Goal: Task Accomplishment & Management: Complete application form

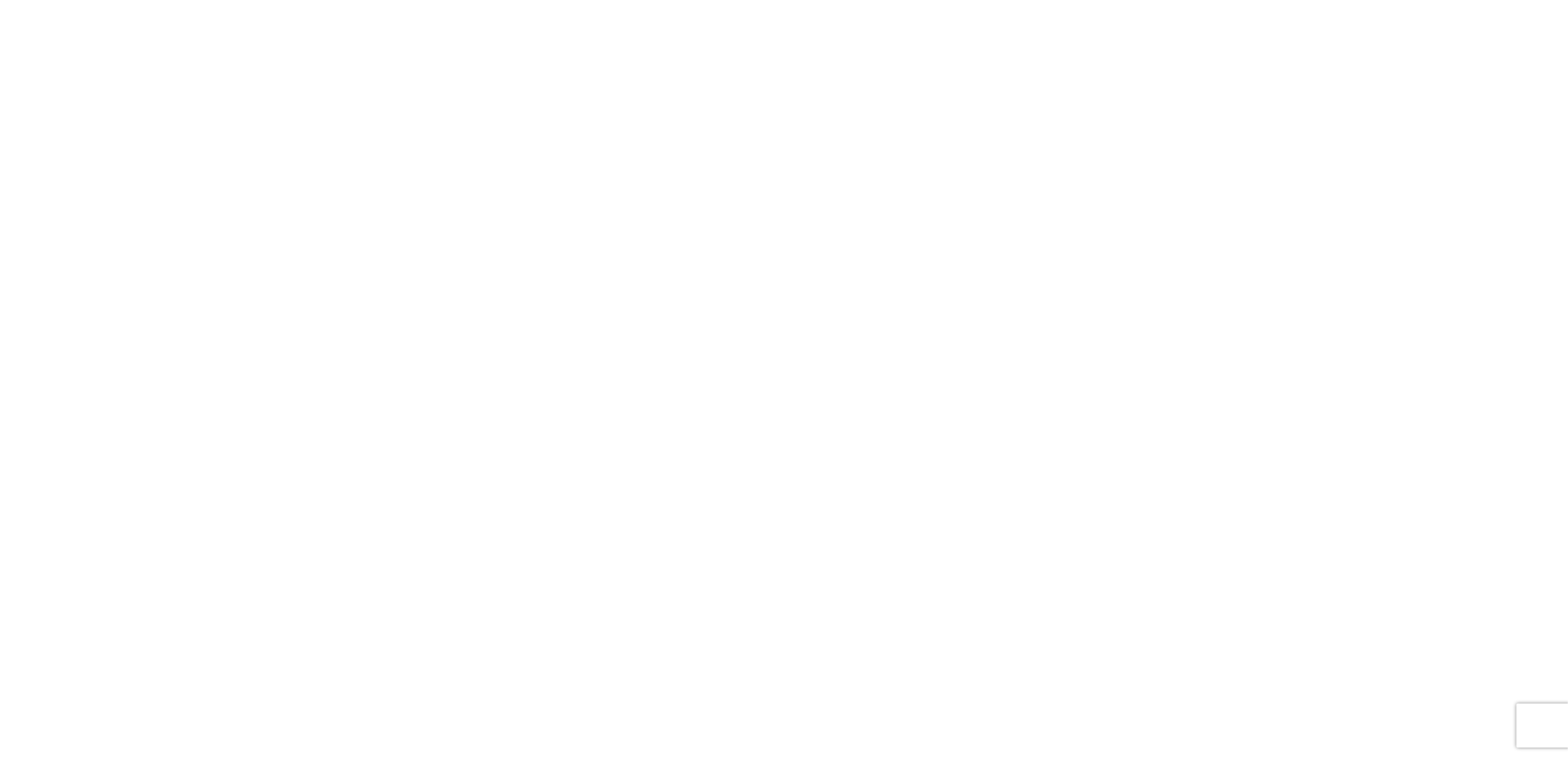
select select "FULL"
select select "LBS"
select select "IN"
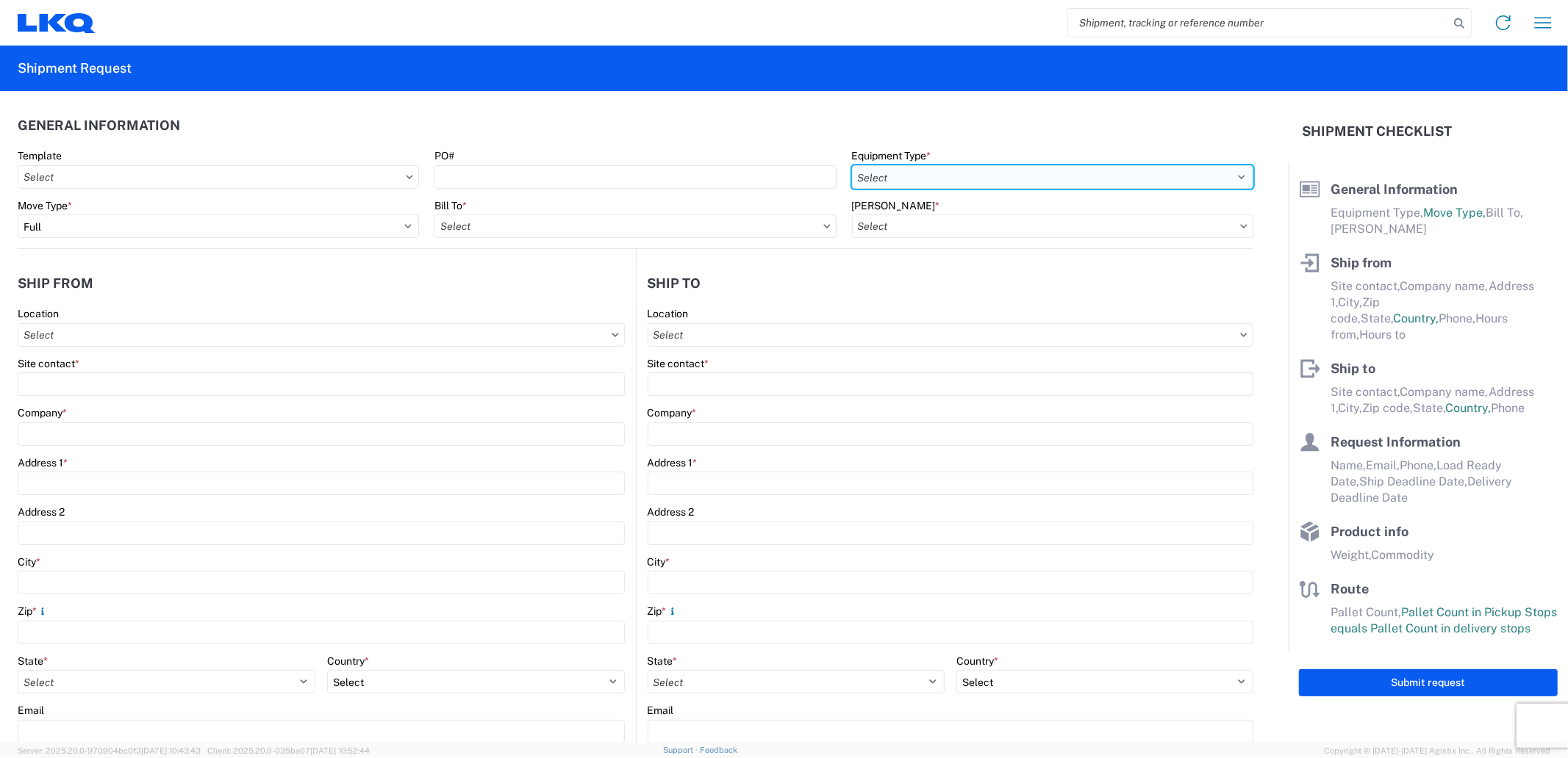
click at [938, 181] on select "Select 53’ Dry Van Flatbed Dropdeck (van) Lowboy (flatbed) Rail" at bounding box center [1052, 177] width 401 height 23
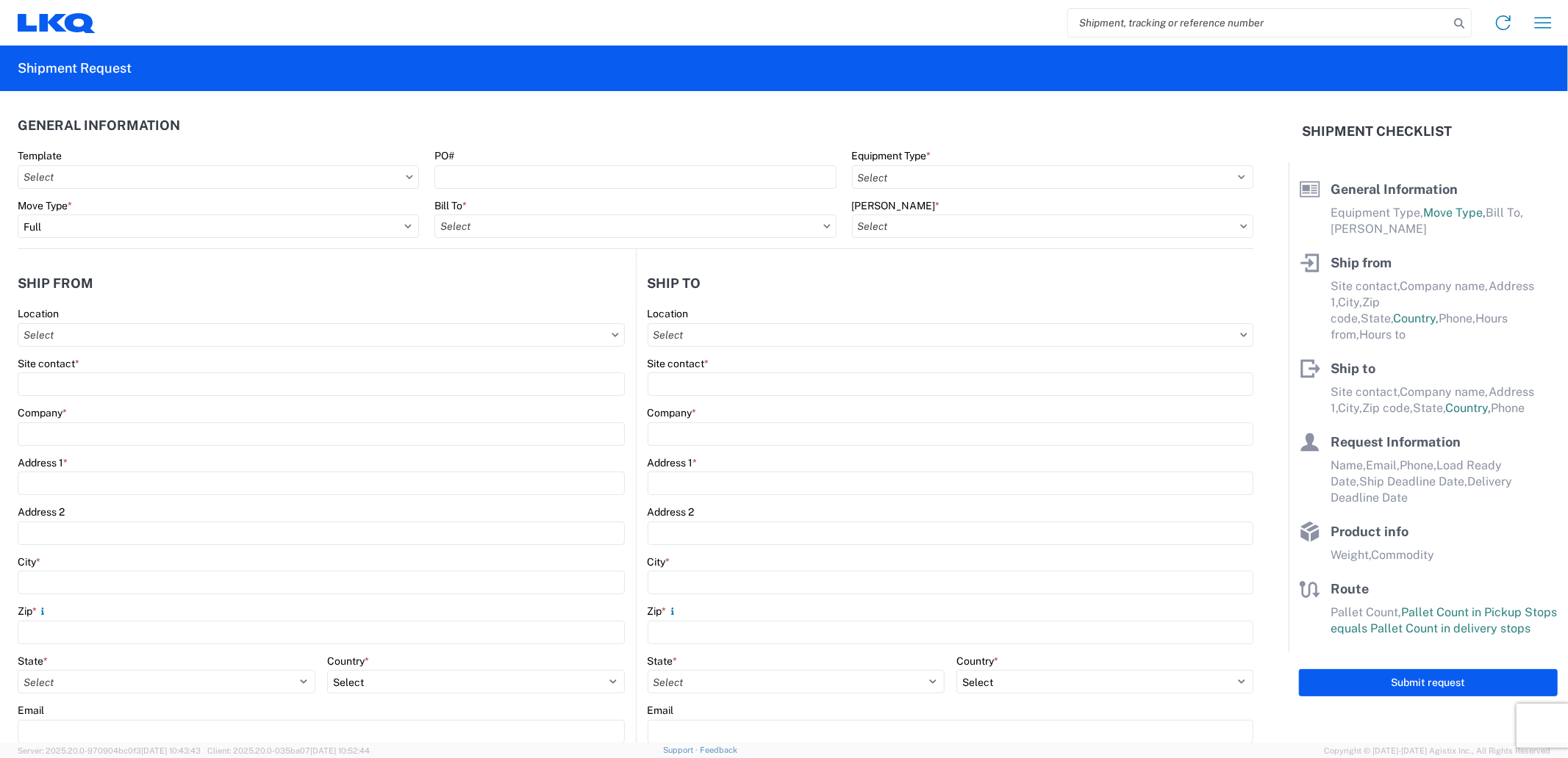
click at [655, 221] on div "Bill To *" at bounding box center [635, 218] width 401 height 40
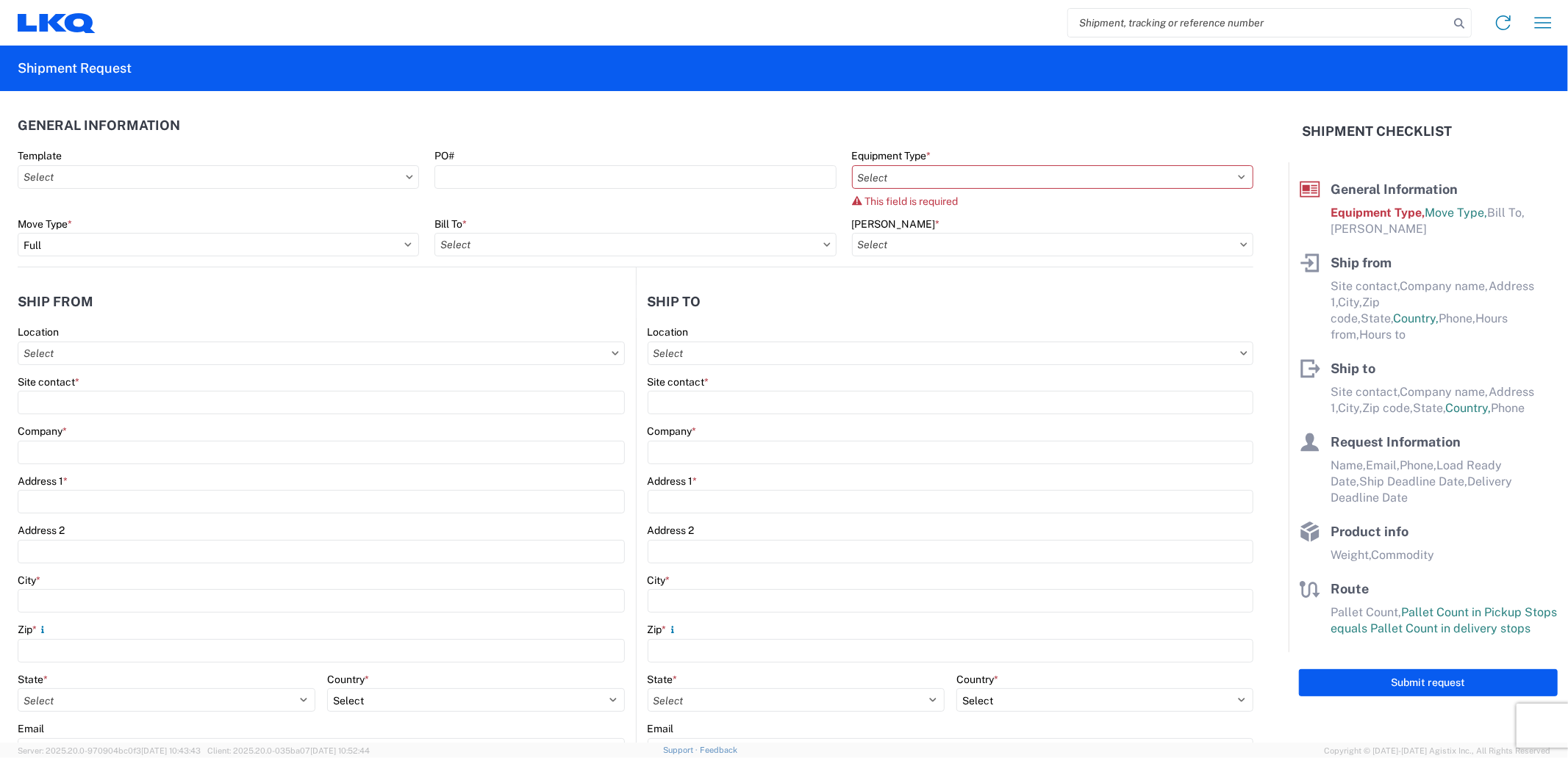
click at [654, 231] on div "Bill To *" at bounding box center [635, 237] width 401 height 40
click at [655, 238] on input "text" at bounding box center [635, 245] width 401 height 23
type input "1883"
click at [562, 229] on div "Bill To *" at bounding box center [635, 224] width 401 height 14
click at [558, 241] on input "text" at bounding box center [635, 245] width 401 height 23
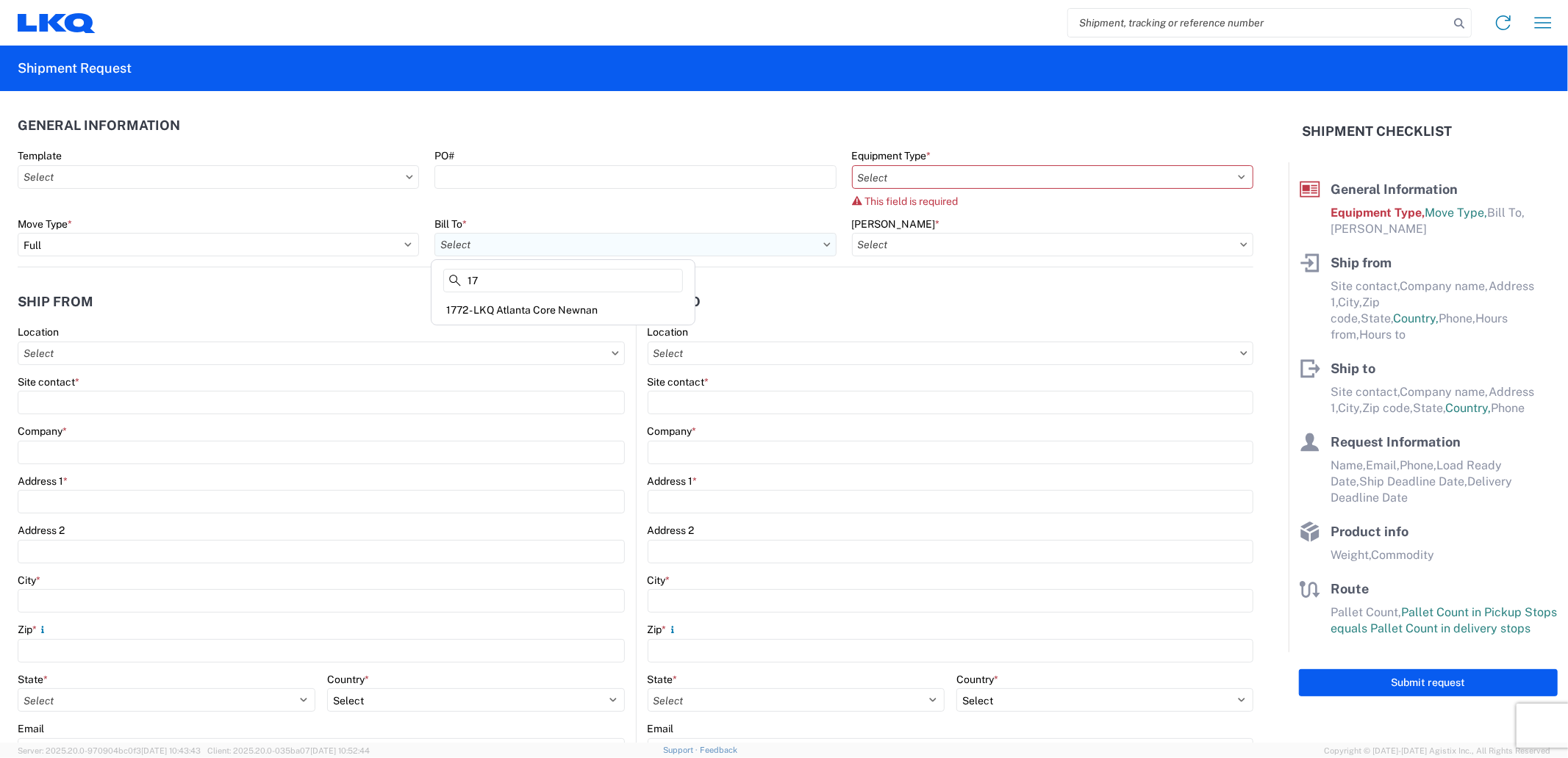
type input "1"
type input "a"
type input "v"
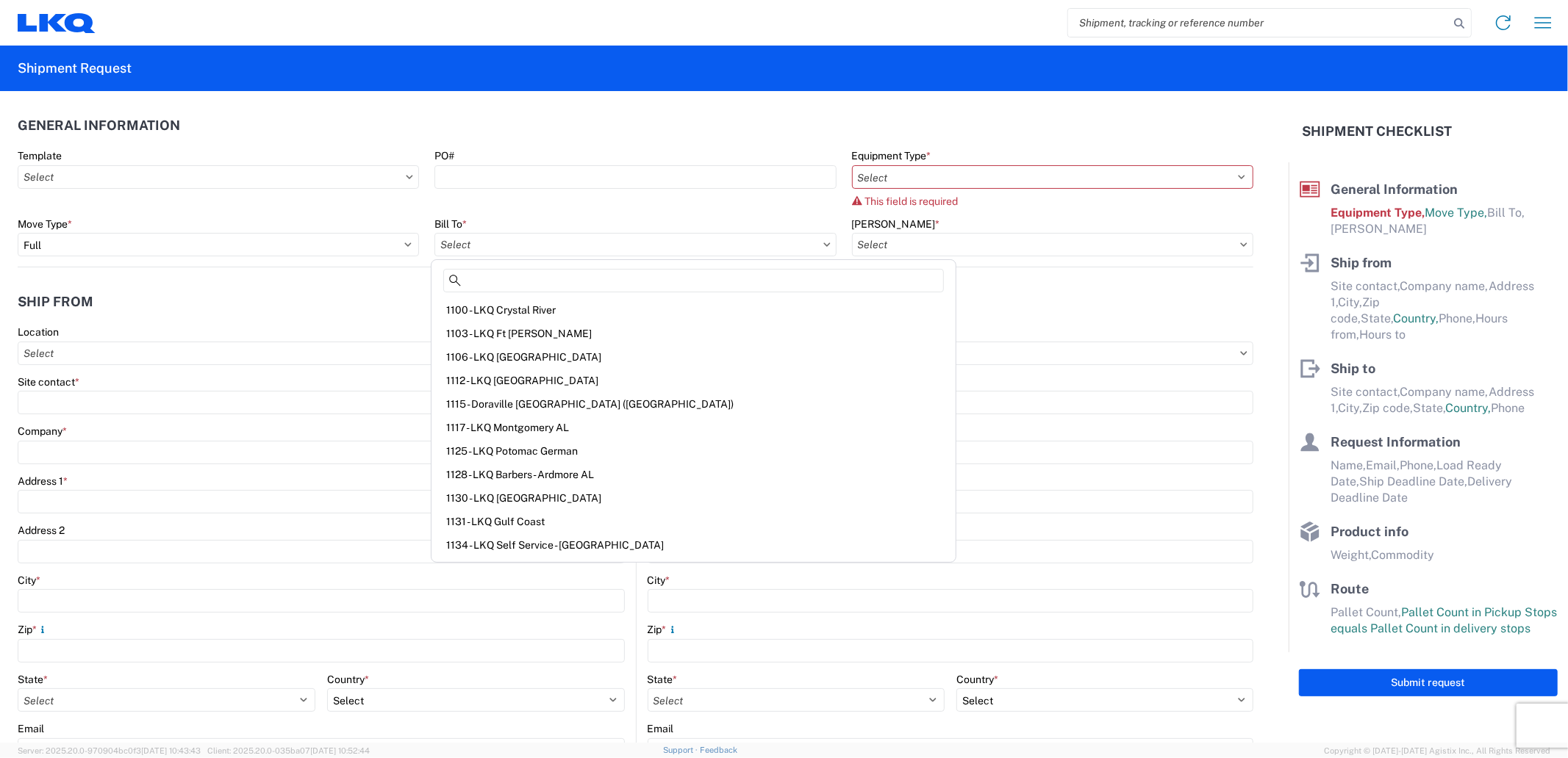
click at [856, 318] on agx-form-section "Ship to Location Site contact * Company * Address 1 * Address 2 City * Zip * St…" at bounding box center [946, 595] width 617 height 620
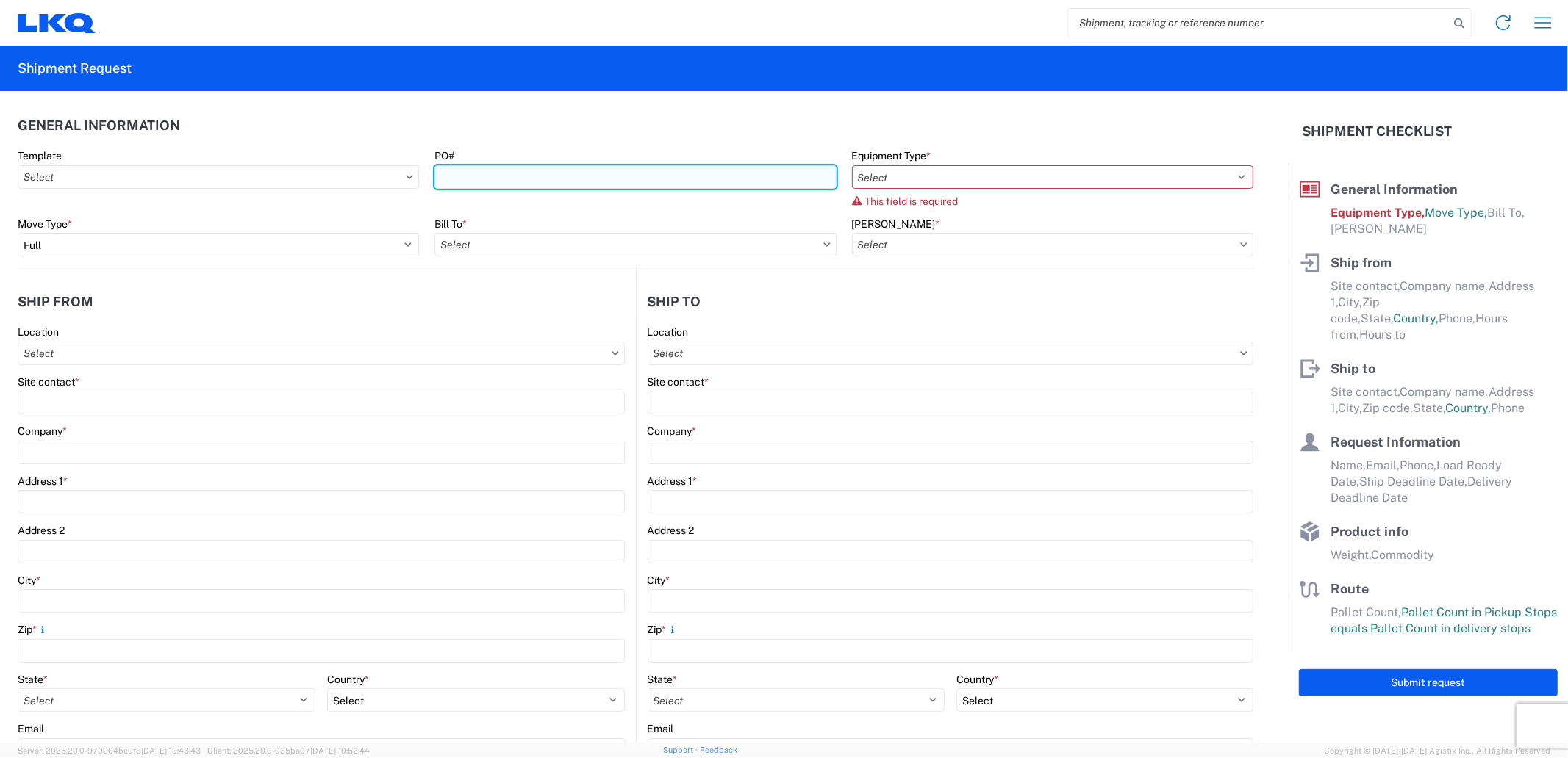
click at [517, 187] on input "PO#" at bounding box center [635, 177] width 401 height 23
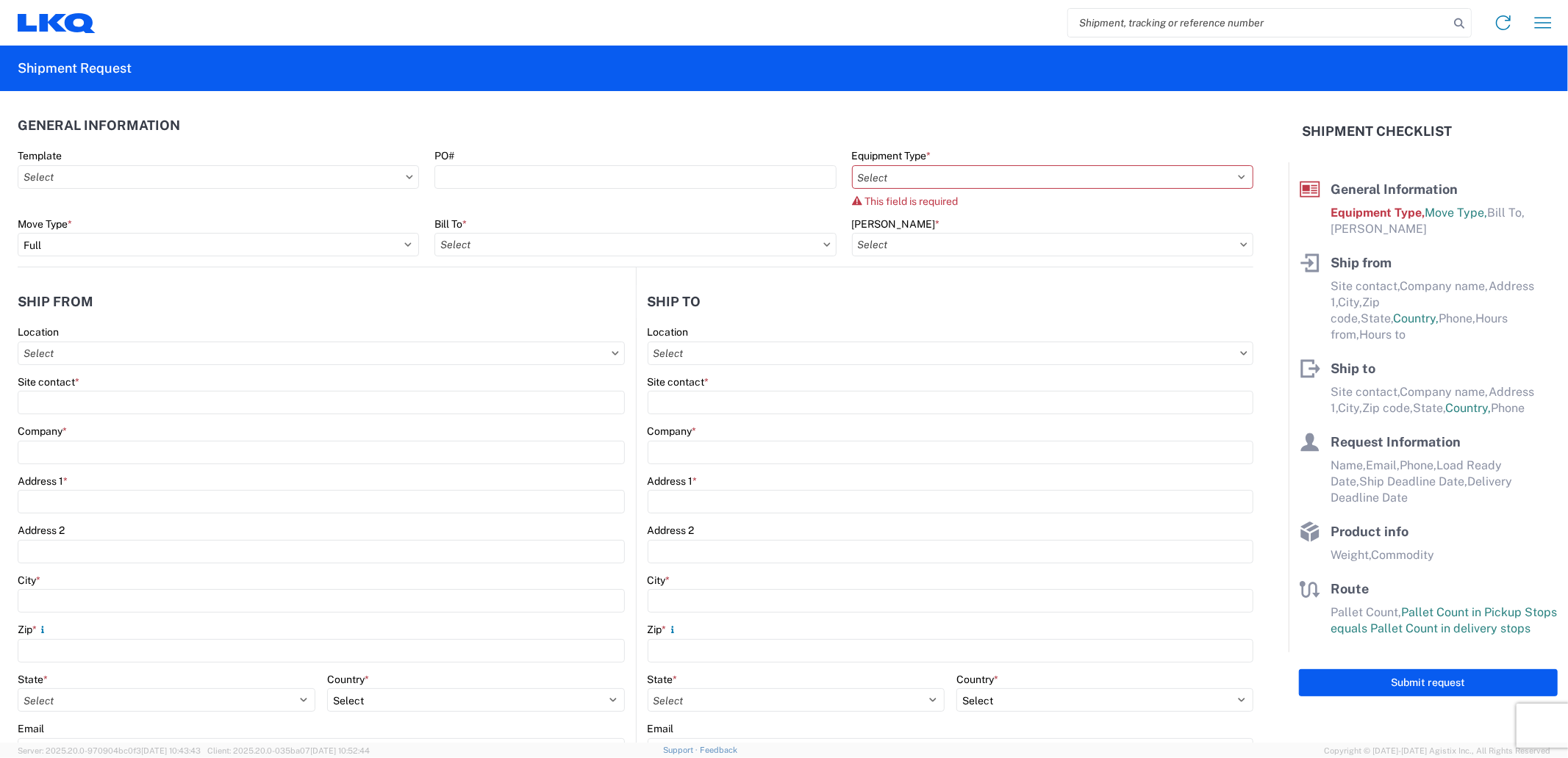
click at [460, 219] on label "Bill To *" at bounding box center [450, 224] width 32 height 14
click at [456, 239] on input "text" at bounding box center [635, 245] width 401 height 23
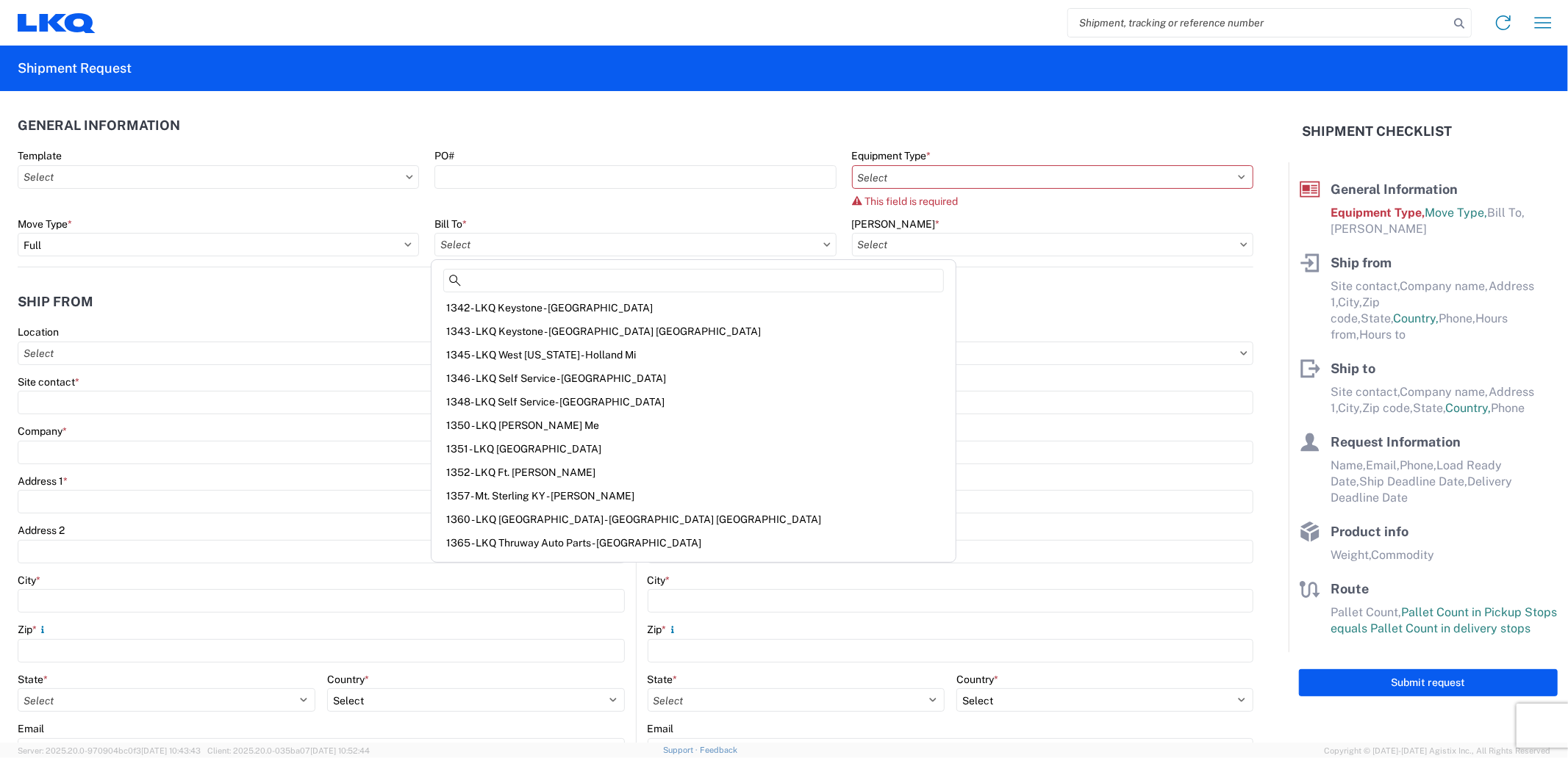
scroll to position [2694, 0]
